Goal: Navigation & Orientation: Find specific page/section

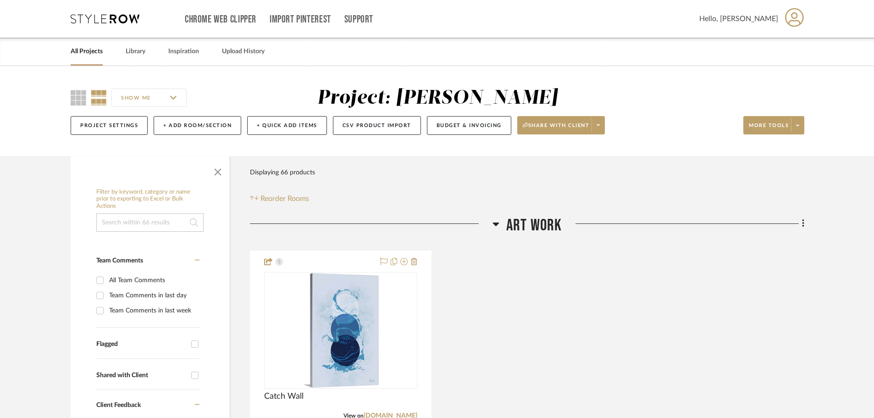
click at [111, 16] on icon at bounding box center [105, 18] width 69 height 9
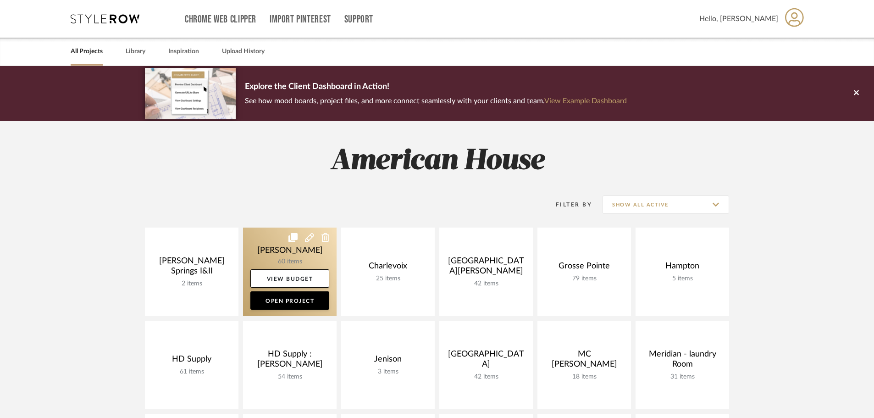
click at [274, 249] on link at bounding box center [290, 271] width 94 height 88
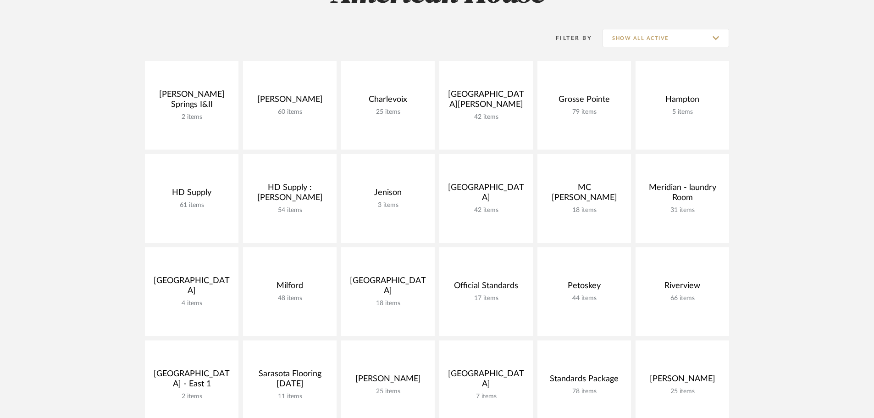
scroll to position [183, 0]
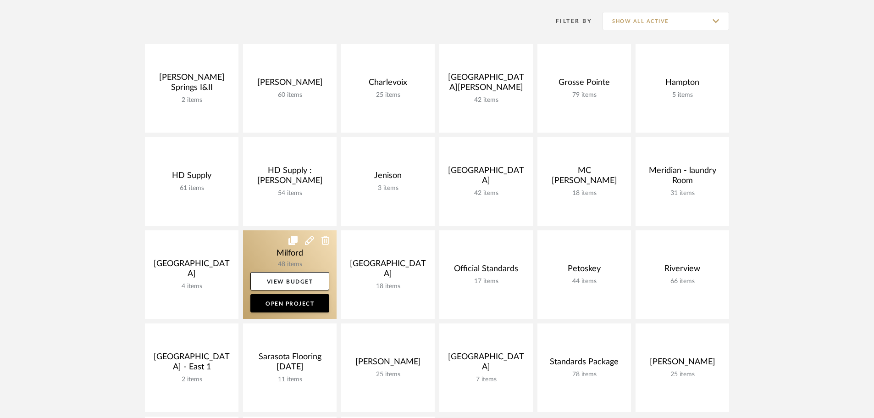
click at [262, 238] on link at bounding box center [290, 274] width 94 height 88
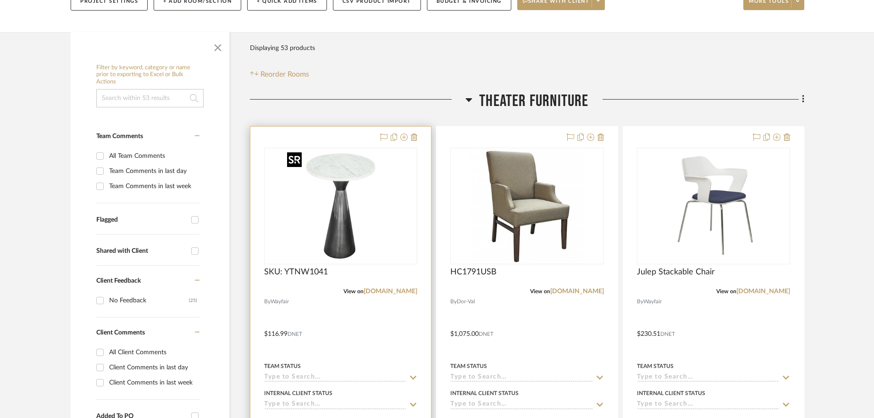
scroll to position [183, 0]
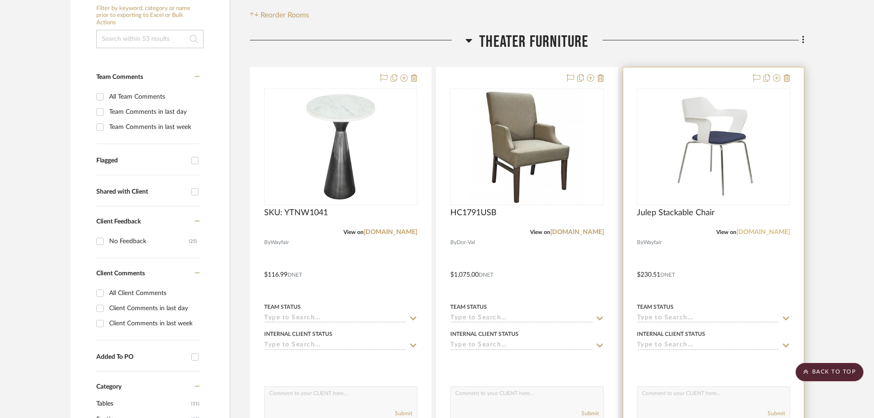
click at [765, 232] on link "[DOMAIN_NAME]" at bounding box center [763, 232] width 54 height 6
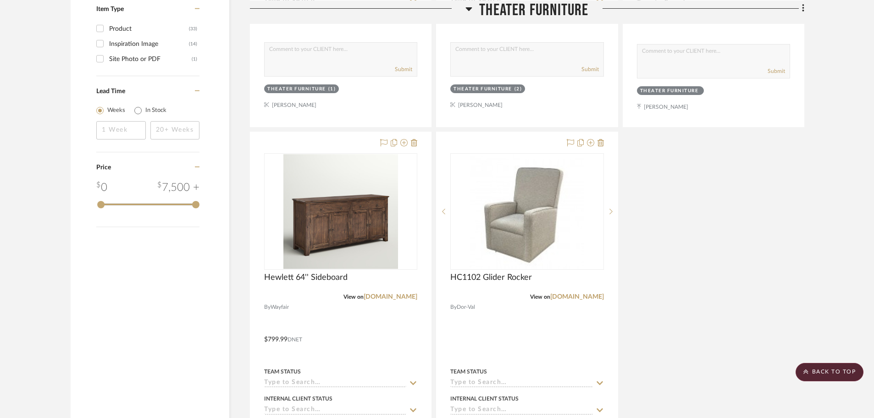
scroll to position [963, 0]
